Goal: Book appointment/travel/reservation

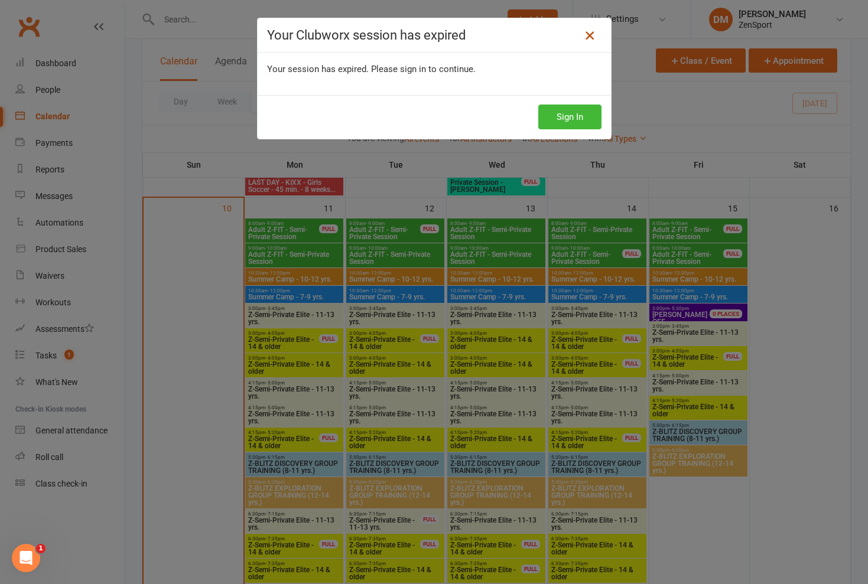
click at [589, 31] on icon at bounding box center [589, 35] width 14 height 14
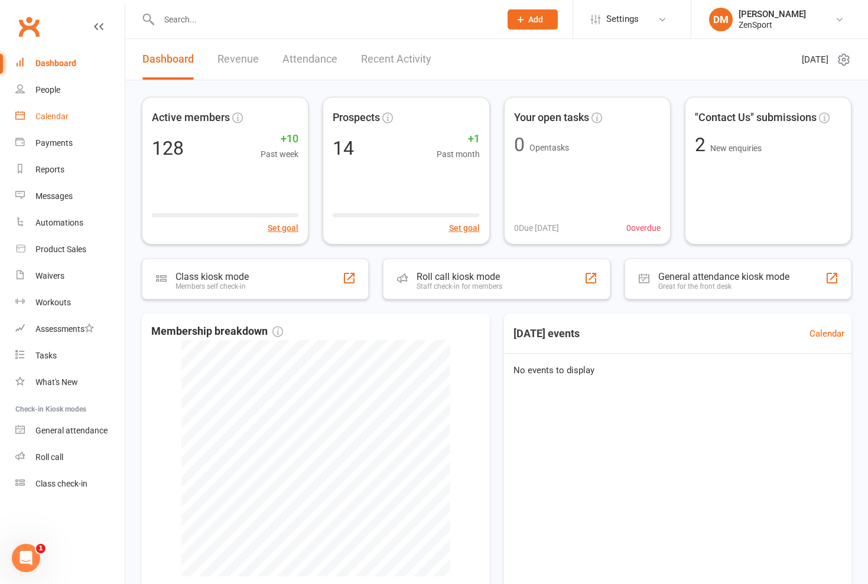
click at [63, 115] on div "Calendar" at bounding box center [51, 116] width 33 height 9
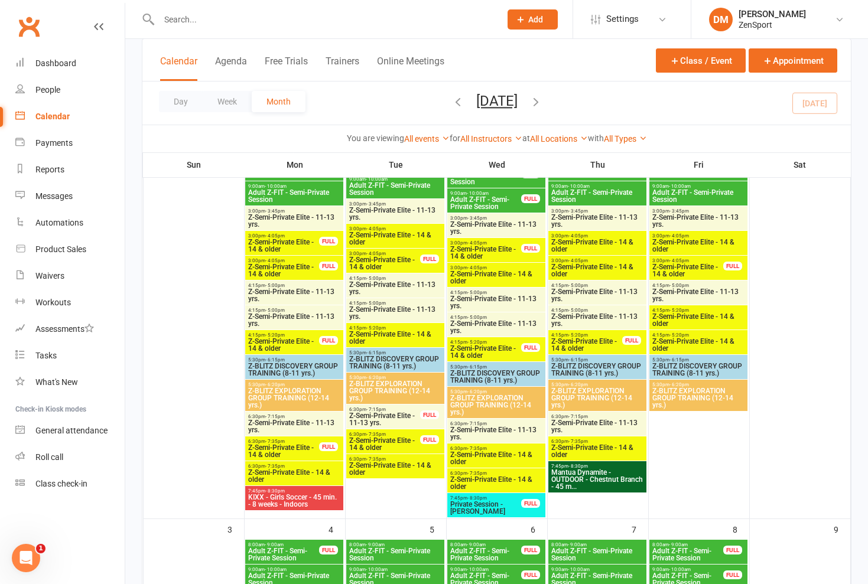
scroll to position [137, 0]
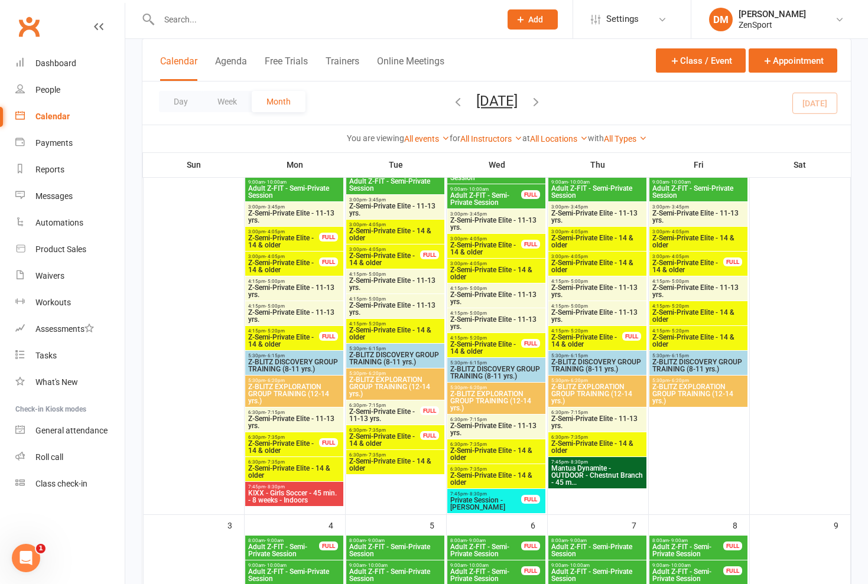
click at [296, 309] on span "Z-Semi-Private Elite - 11-13 yrs." at bounding box center [293, 316] width 93 height 14
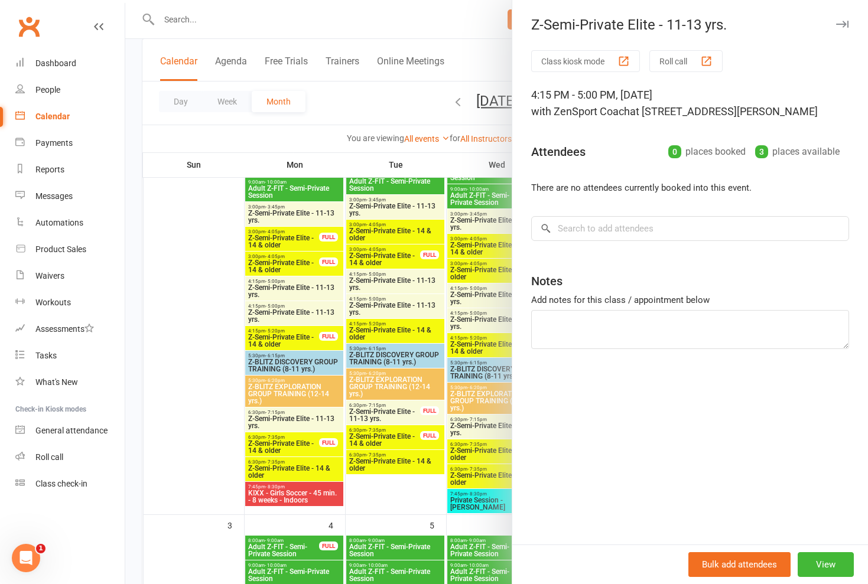
click at [296, 308] on div at bounding box center [496, 292] width 742 height 584
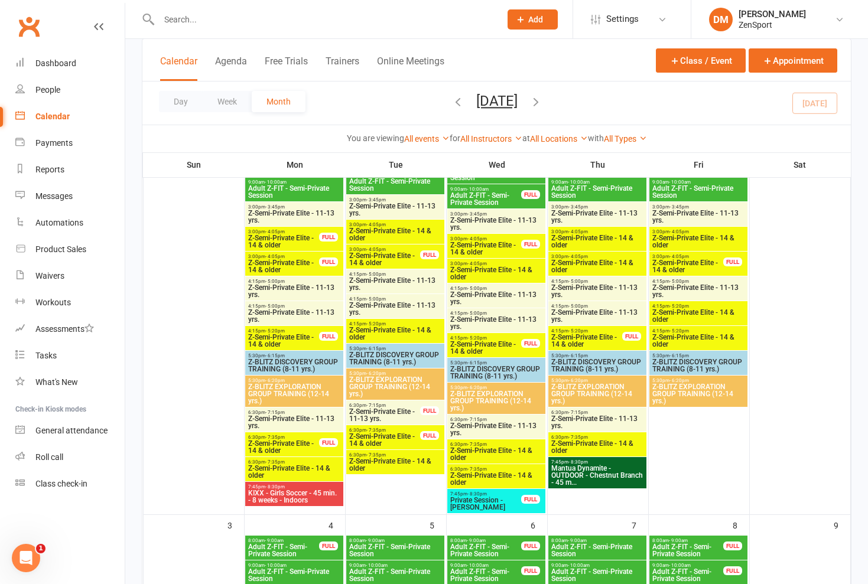
click at [297, 287] on span "Z-Semi-Private Elite - 11-13 yrs." at bounding box center [293, 291] width 93 height 14
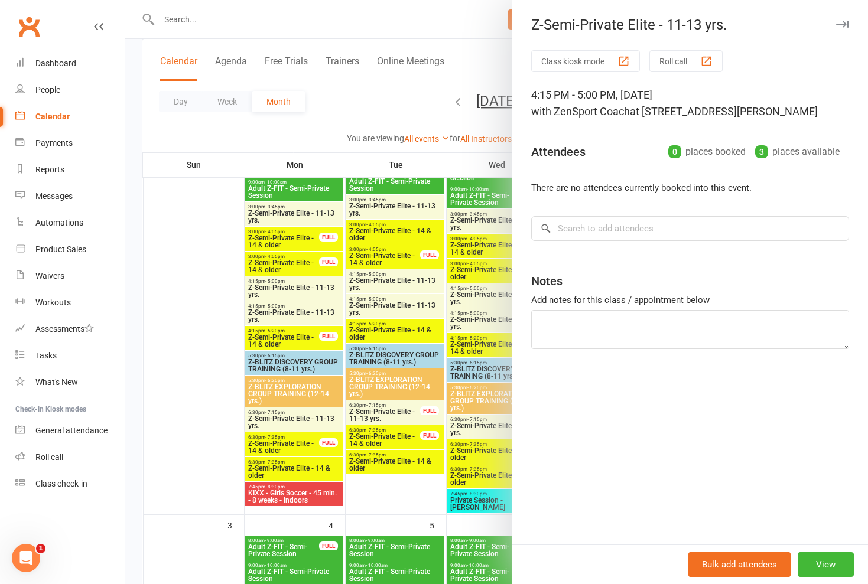
click at [297, 287] on div at bounding box center [496, 292] width 742 height 584
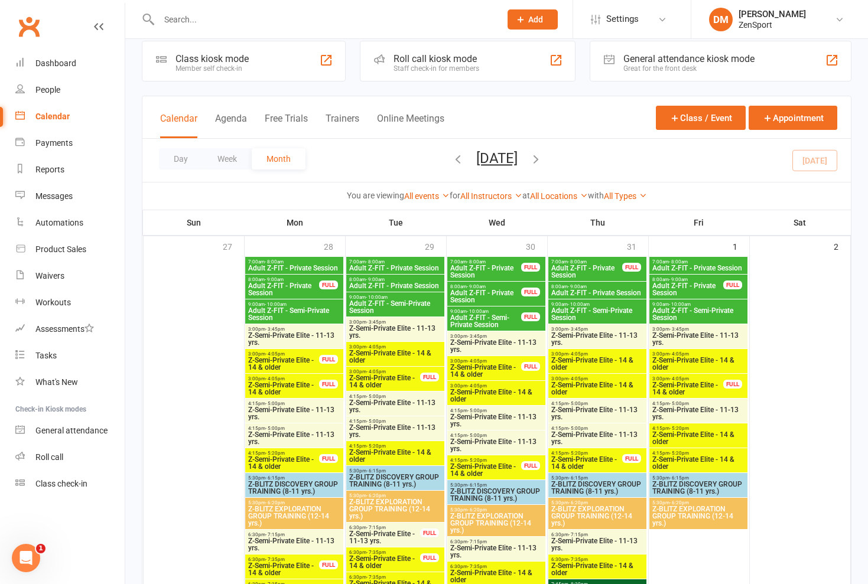
scroll to position [11, 0]
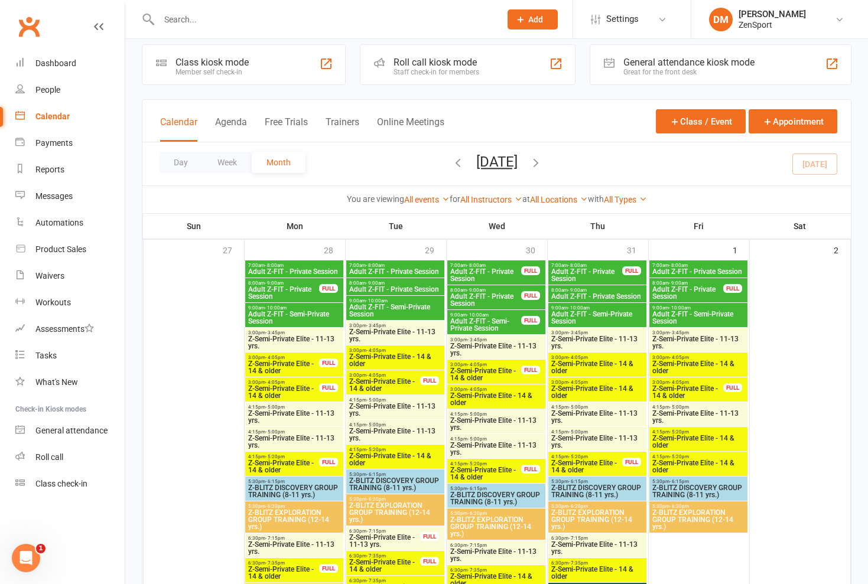
click at [305, 265] on span "7:00am - 8:00am" at bounding box center [293, 265] width 93 height 5
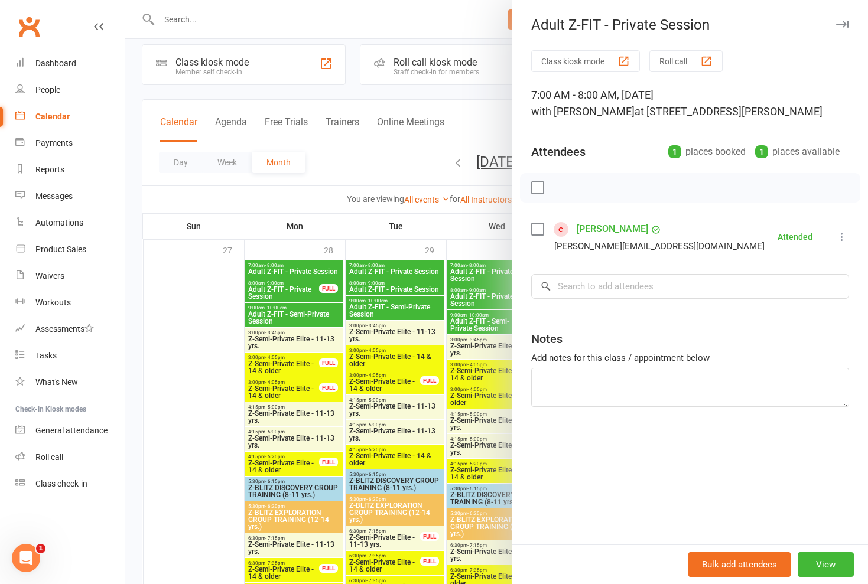
click at [305, 265] on div at bounding box center [496, 292] width 742 height 584
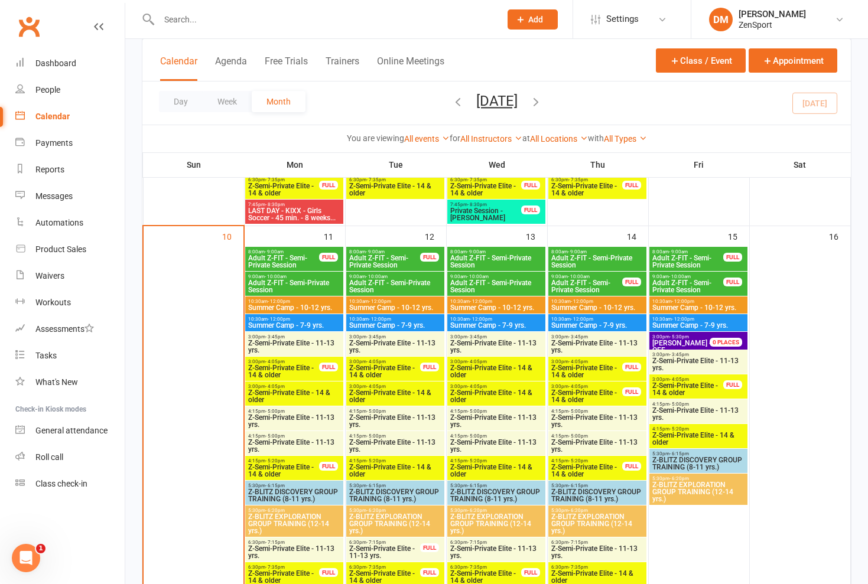
scroll to position [835, 0]
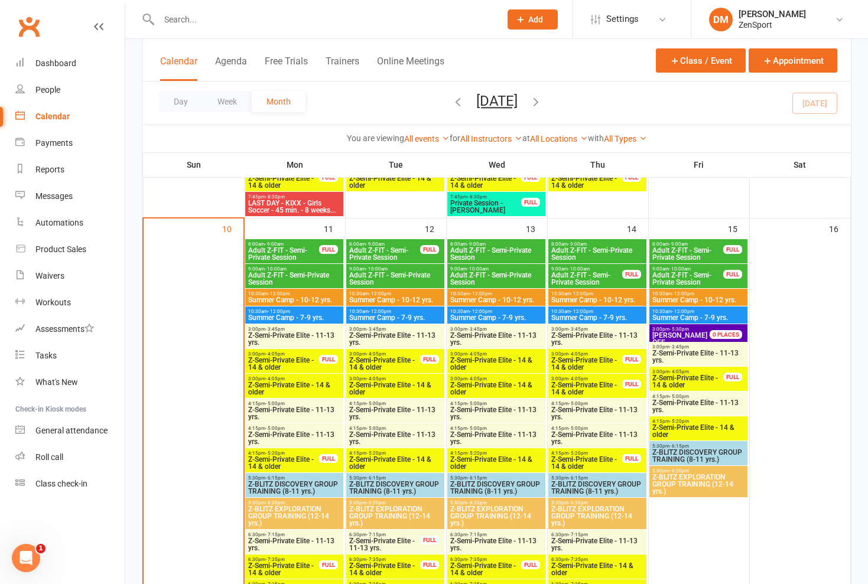
click at [305, 248] on span "Adult Z-FIT - Semi-Private Session" at bounding box center [283, 254] width 72 height 14
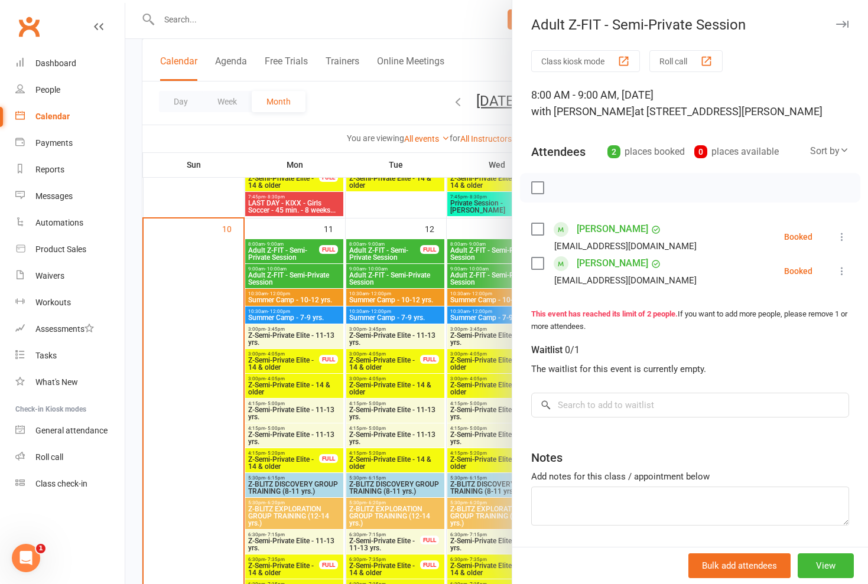
click at [305, 248] on div at bounding box center [496, 292] width 742 height 584
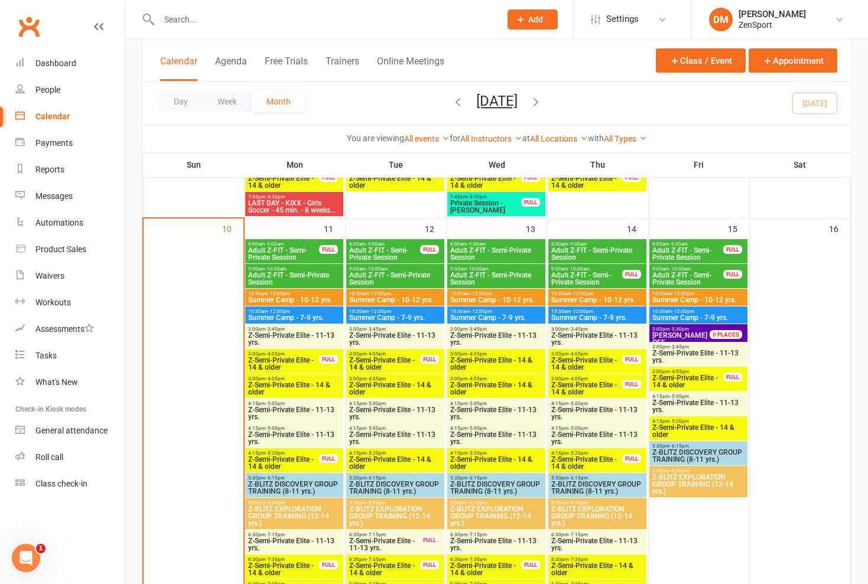
click at [304, 276] on span "Adult Z-FIT - Semi-Private Session" at bounding box center [293, 279] width 93 height 14
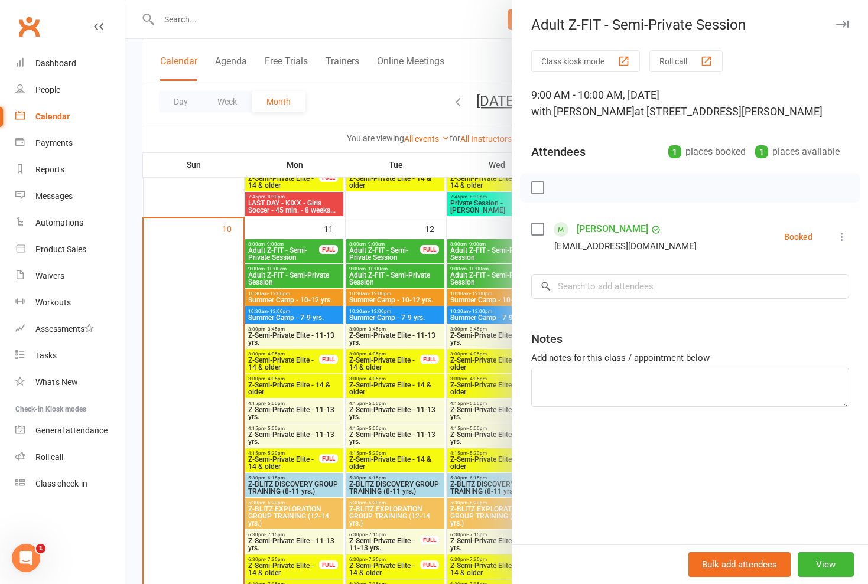
click at [304, 276] on div at bounding box center [496, 292] width 742 height 584
